Goal: Book appointment/travel/reservation

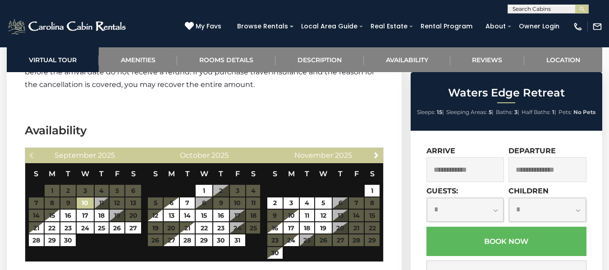
scroll to position [1848, 0]
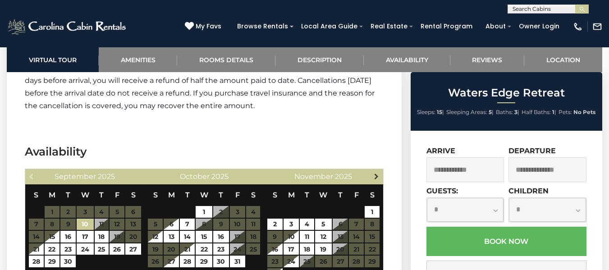
click at [375, 173] on span "Next" at bounding box center [376, 176] width 7 height 7
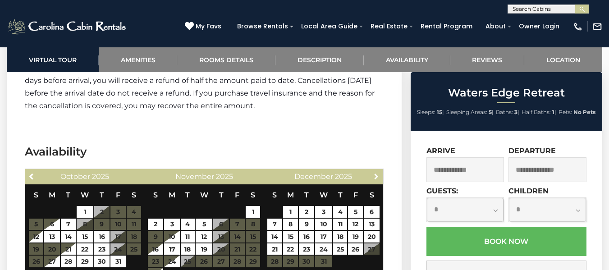
click at [375, 173] on span "Next" at bounding box center [376, 176] width 7 height 7
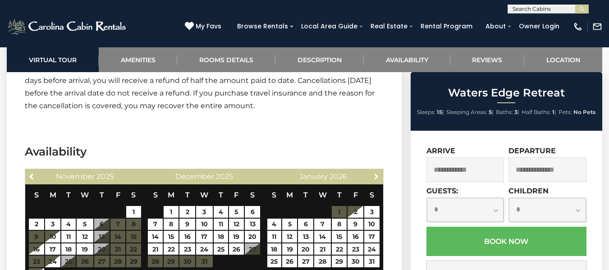
click at [375, 173] on span "Next" at bounding box center [376, 176] width 7 height 7
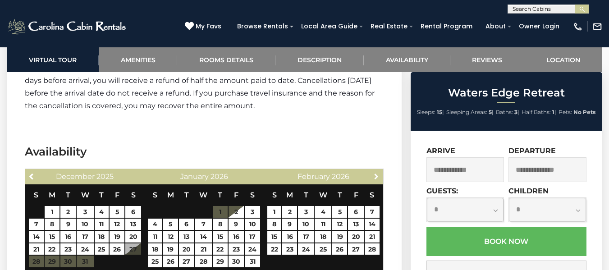
click at [375, 173] on span "Next" at bounding box center [376, 176] width 7 height 7
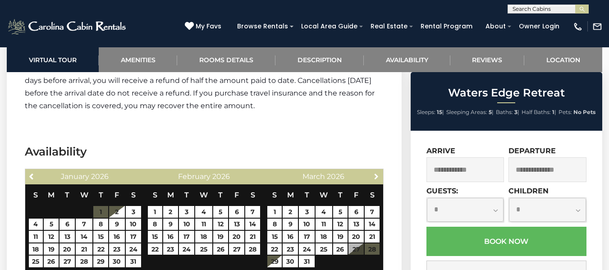
click at [375, 173] on span "Next" at bounding box center [376, 176] width 7 height 7
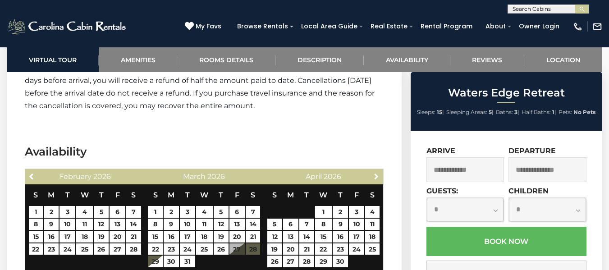
click at [375, 173] on span "Next" at bounding box center [376, 176] width 7 height 7
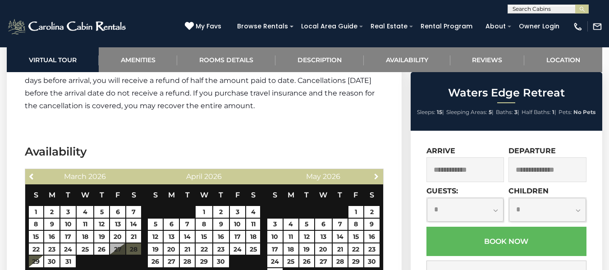
click at [375, 173] on span "Next" at bounding box center [376, 176] width 7 height 7
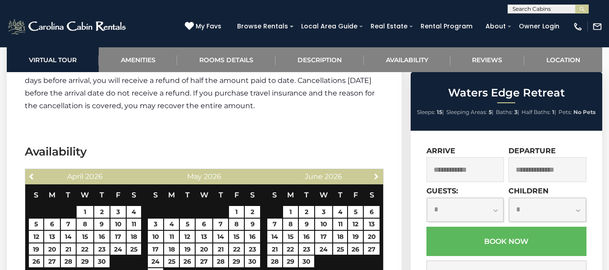
click at [375, 173] on span "Next" at bounding box center [376, 176] width 7 height 7
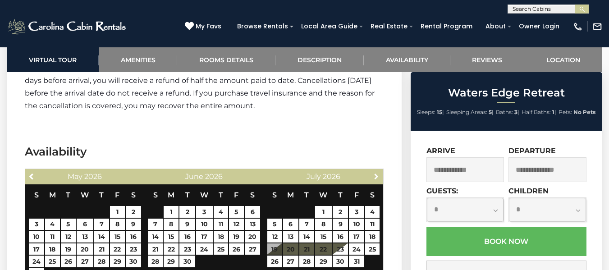
click at [375, 173] on span "Next" at bounding box center [376, 176] width 7 height 7
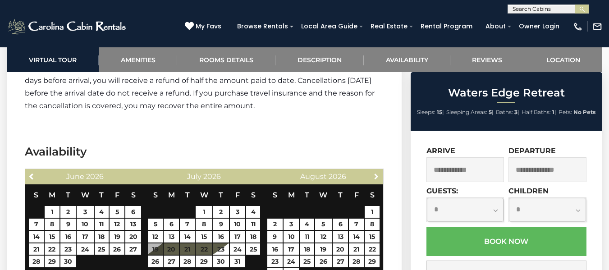
click at [375, 173] on span "Next" at bounding box center [376, 176] width 7 height 7
